Goal: Information Seeking & Learning: Learn about a topic

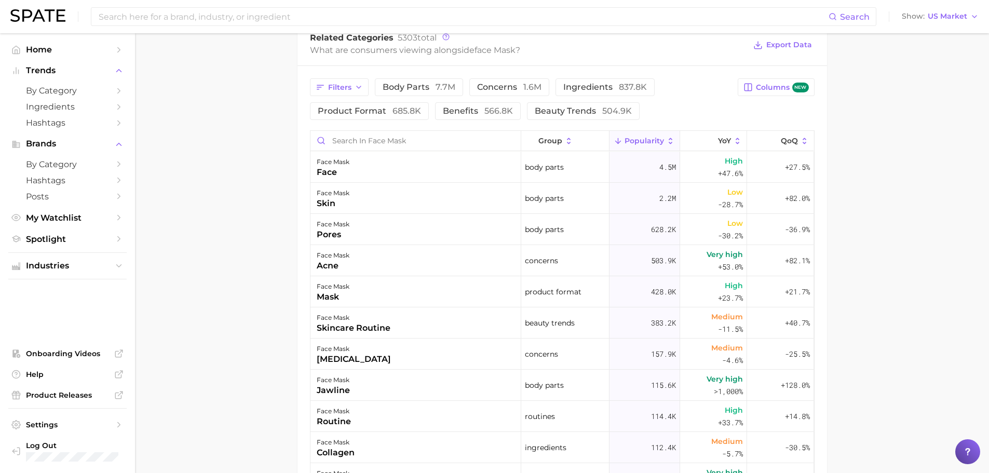
scroll to position [519, 0]
click at [478, 101] on button "benefits 566.8k" at bounding box center [478, 110] width 86 height 18
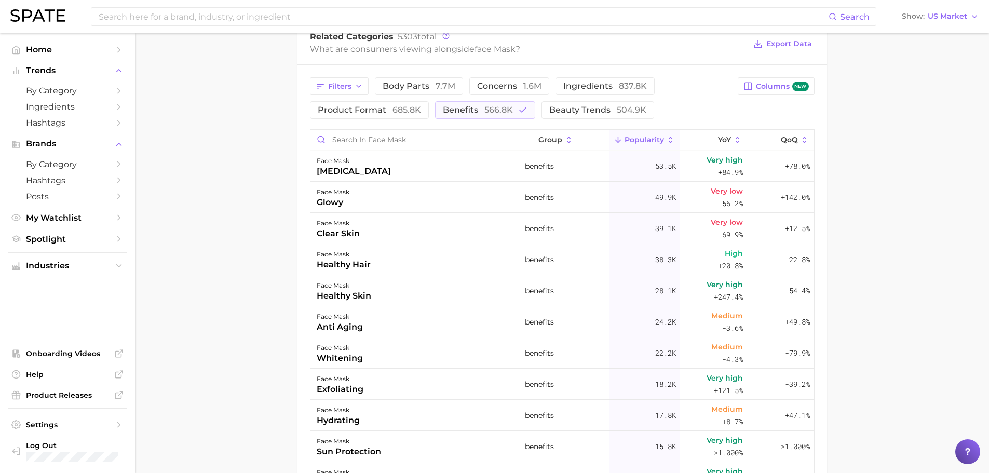
click at [478, 103] on button "benefits 566.8k" at bounding box center [485, 110] width 100 height 18
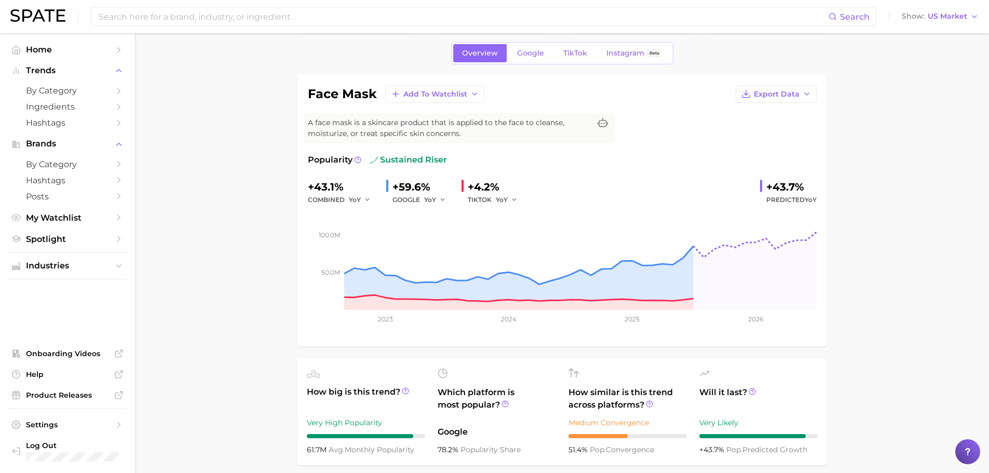
scroll to position [0, 0]
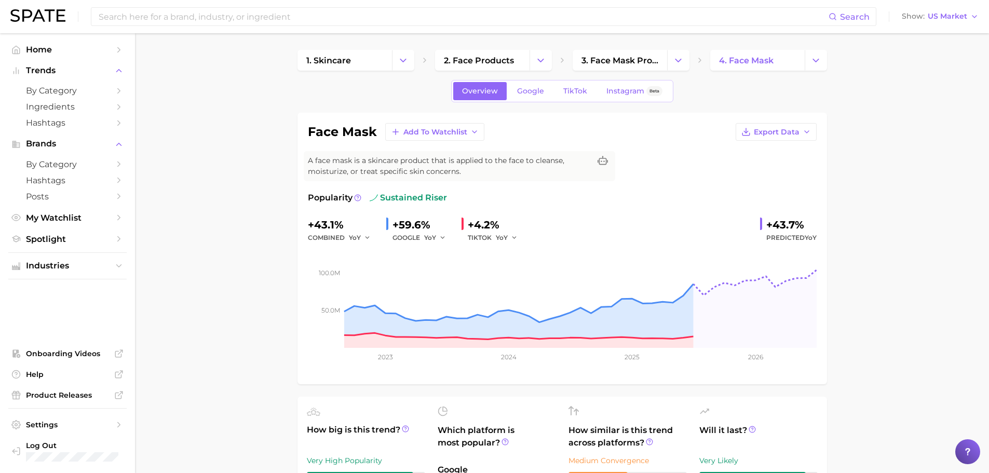
click at [812, 56] on icon "Change Category" at bounding box center [815, 60] width 11 height 11
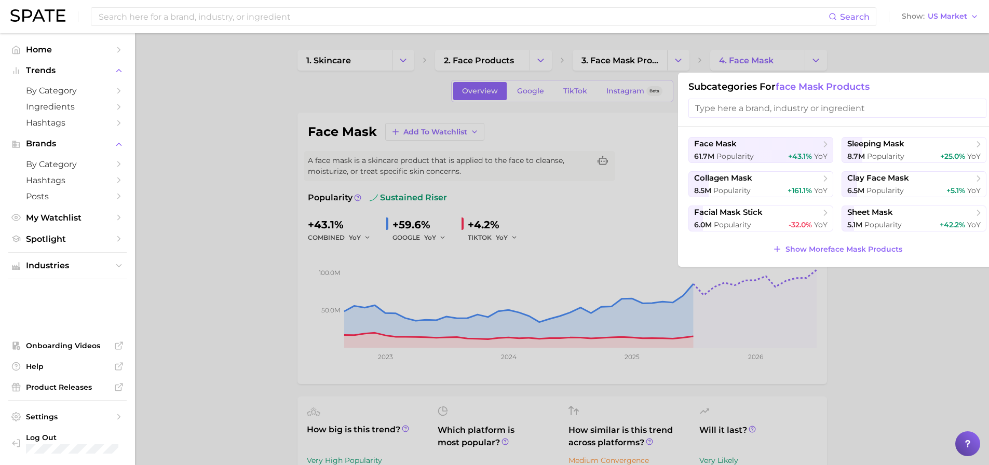
click at [641, 71] on div at bounding box center [494, 232] width 989 height 465
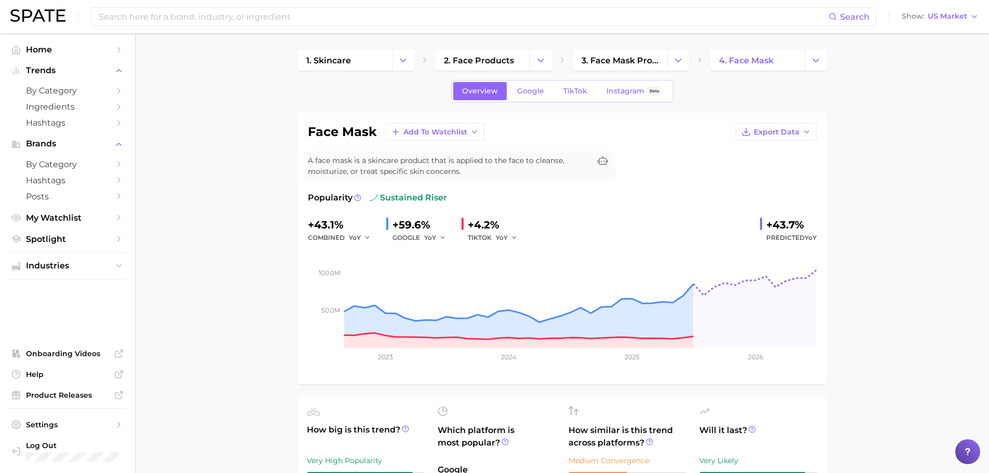
click at [630, 64] on span "3. face mask products" at bounding box center [619, 61] width 77 height 10
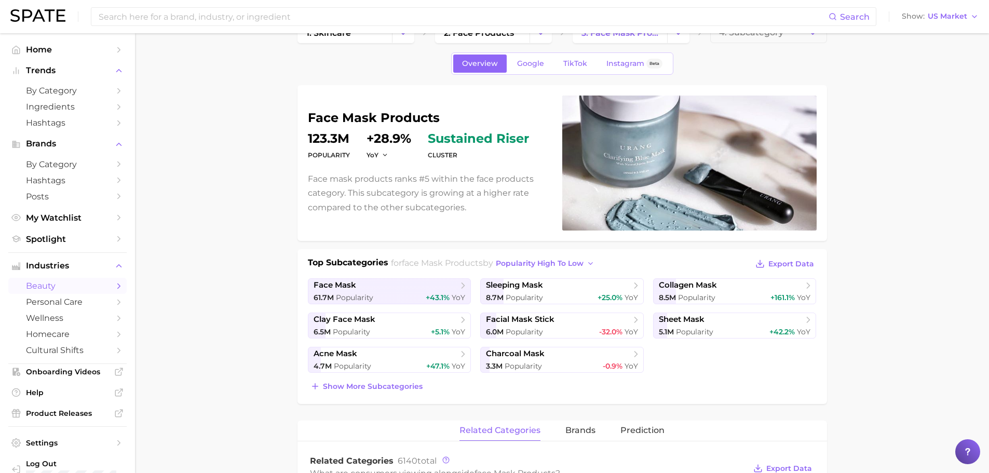
scroll to position [52, 0]
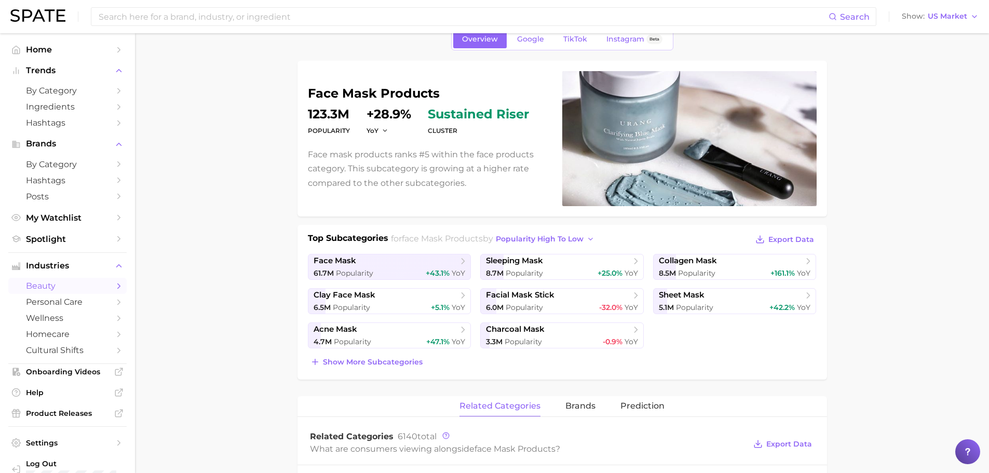
click at [378, 360] on span "Show more subcategories" at bounding box center [373, 362] width 100 height 9
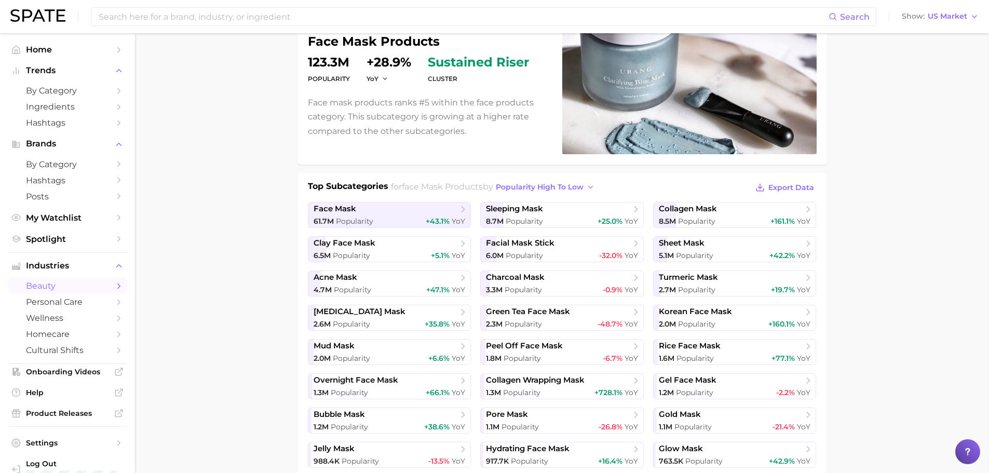
scroll to position [156, 0]
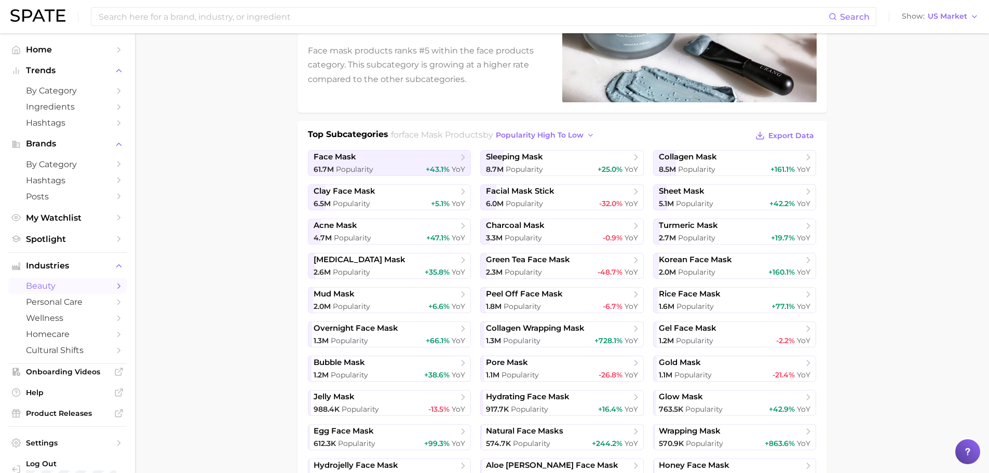
click at [793, 138] on span "Export Data" at bounding box center [791, 135] width 46 height 9
